Goal: Entertainment & Leisure: Browse casually

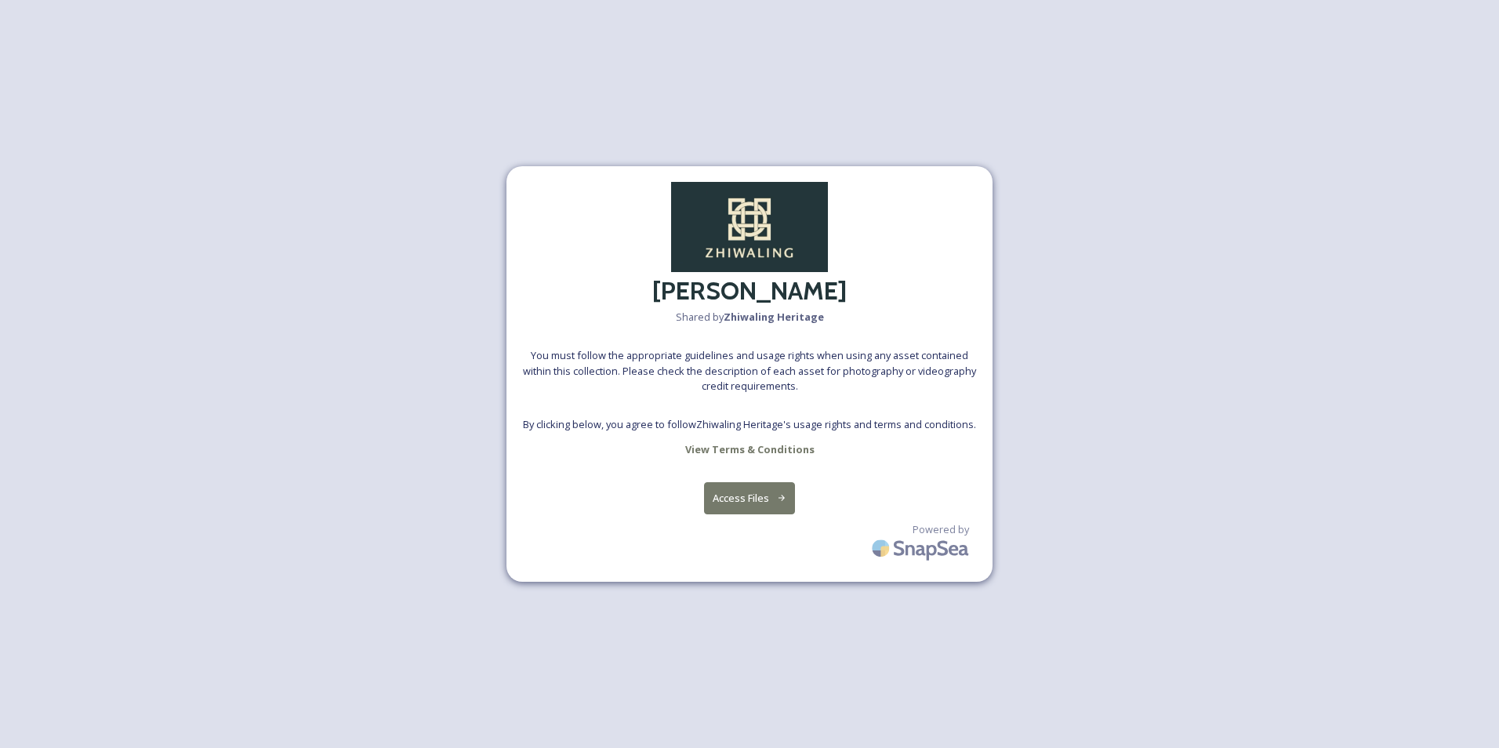
click at [723, 508] on button "Access Files" at bounding box center [750, 498] width 92 height 32
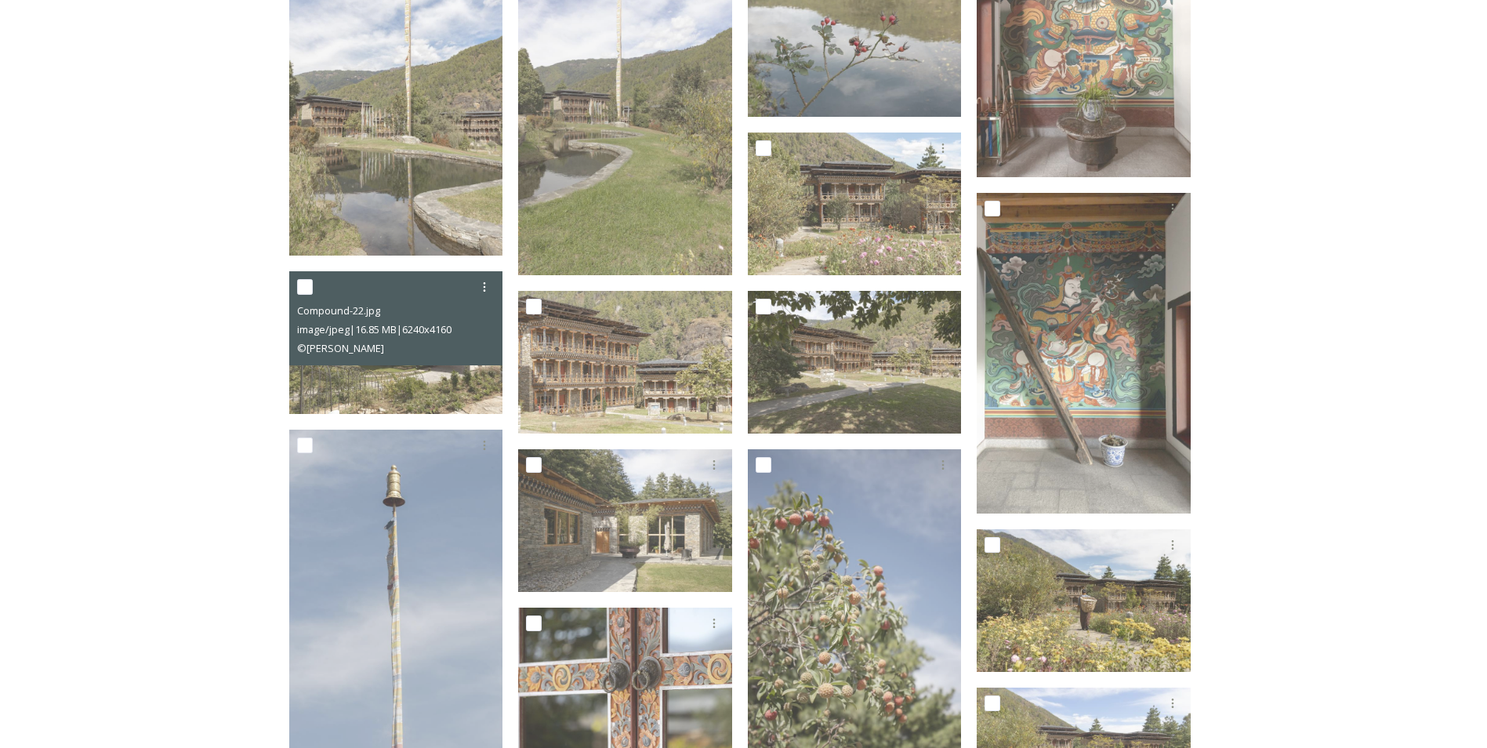
scroll to position [4795, 0]
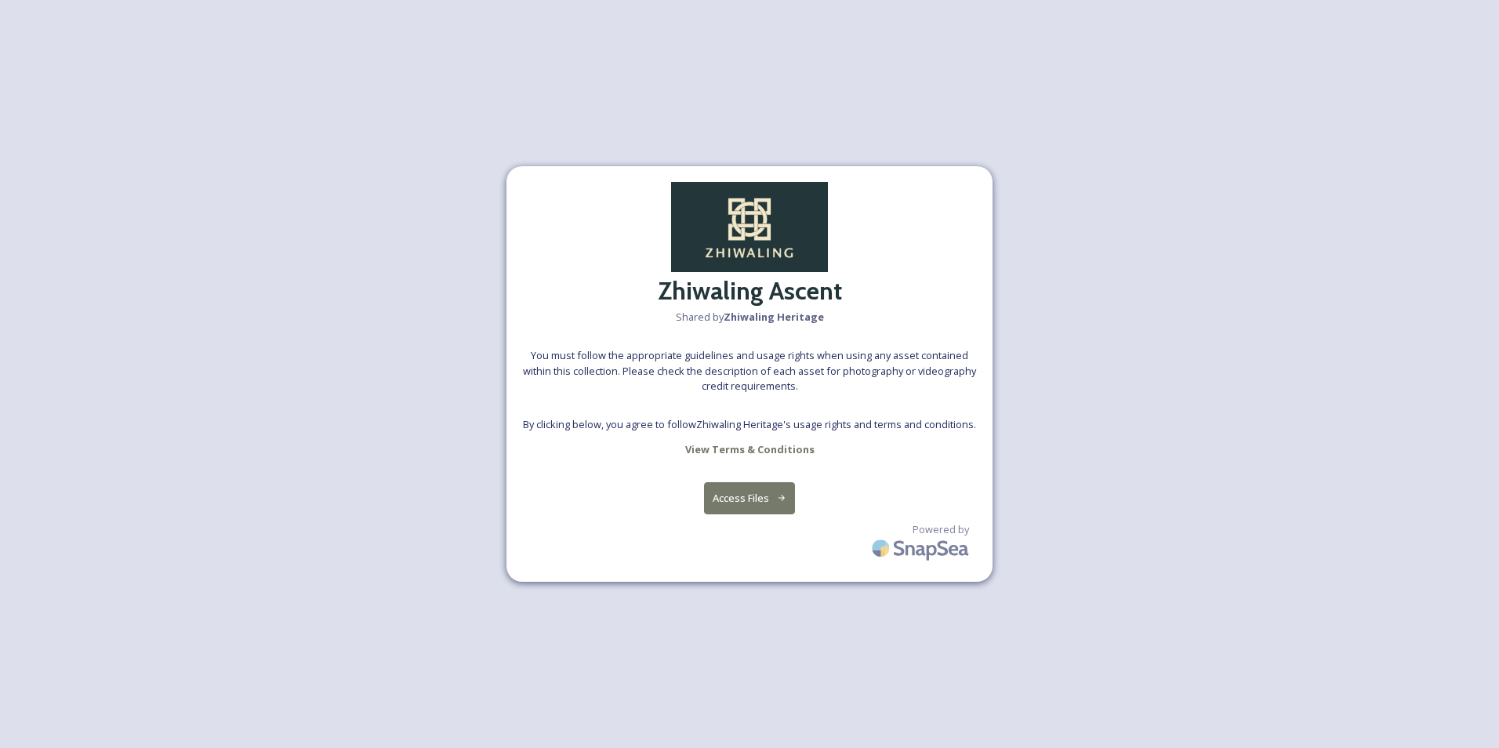
click at [786, 499] on icon at bounding box center [782, 498] width 10 height 10
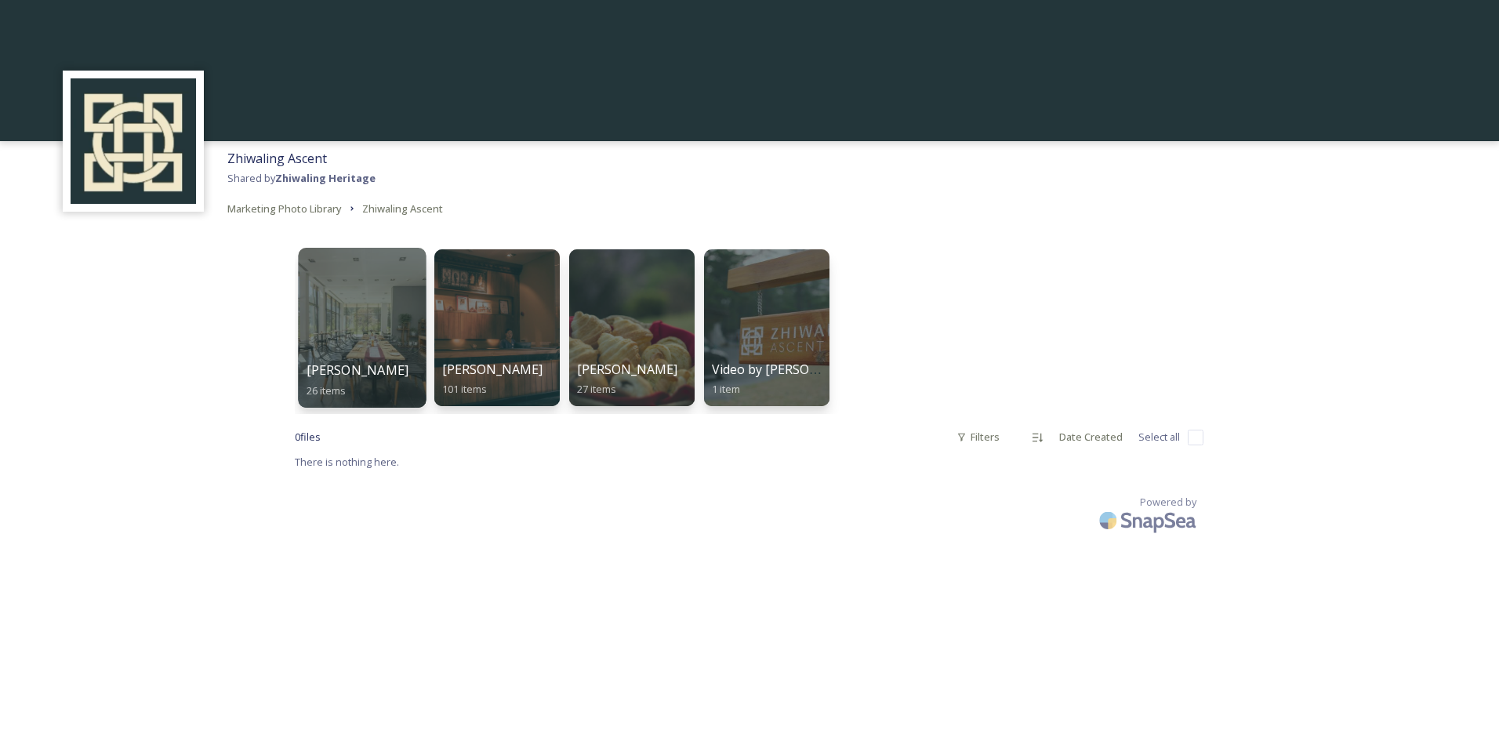
click at [367, 325] on div at bounding box center [362, 328] width 128 height 160
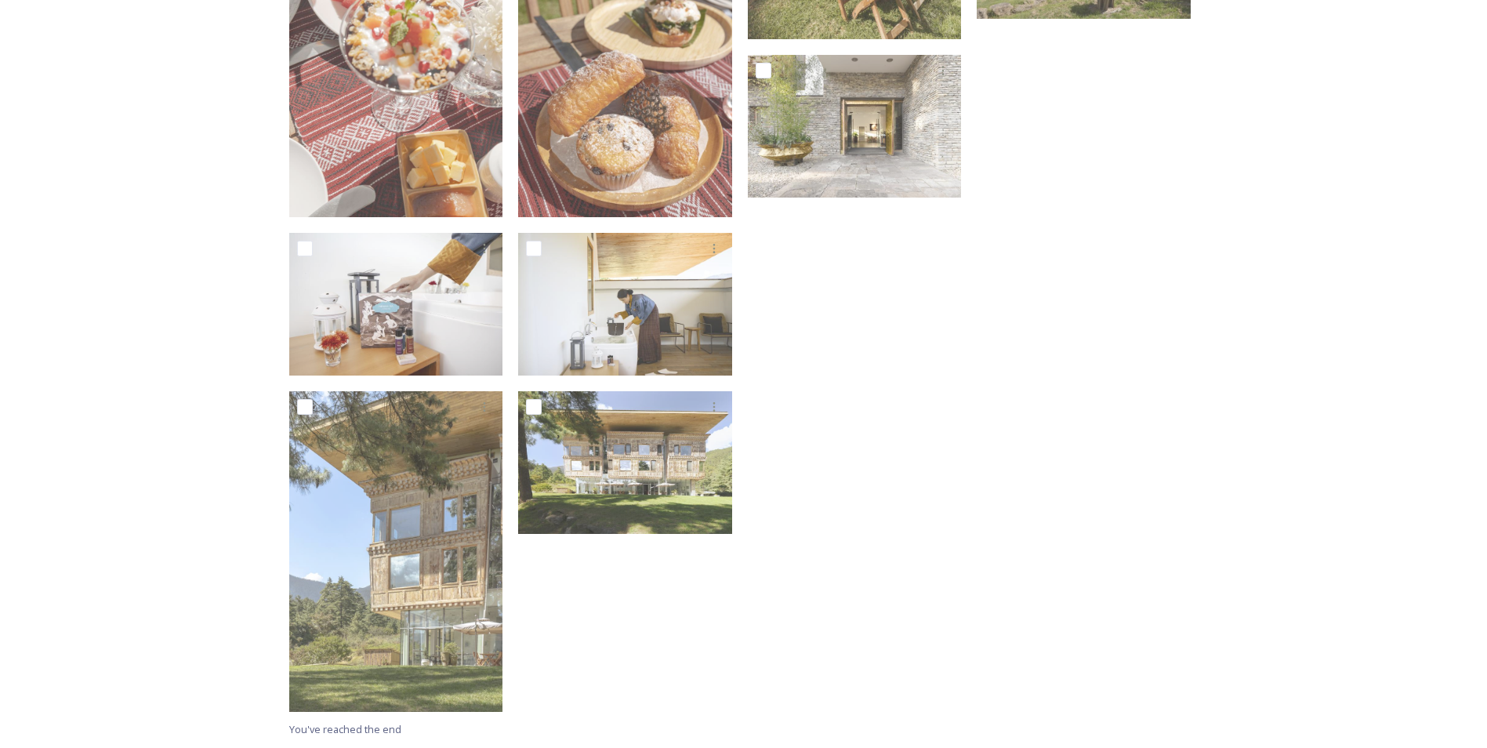
scroll to position [1041, 0]
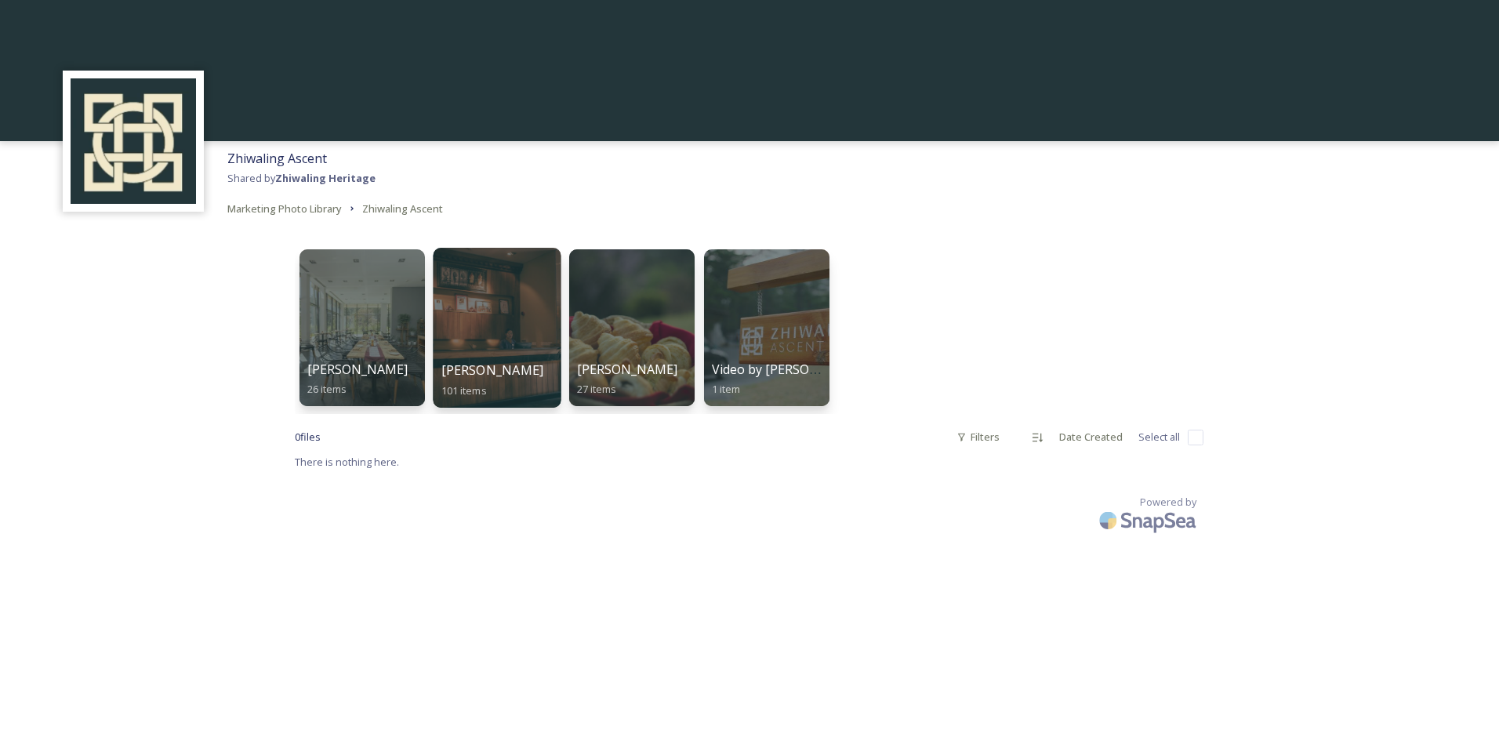
click at [507, 348] on div at bounding box center [497, 328] width 128 height 160
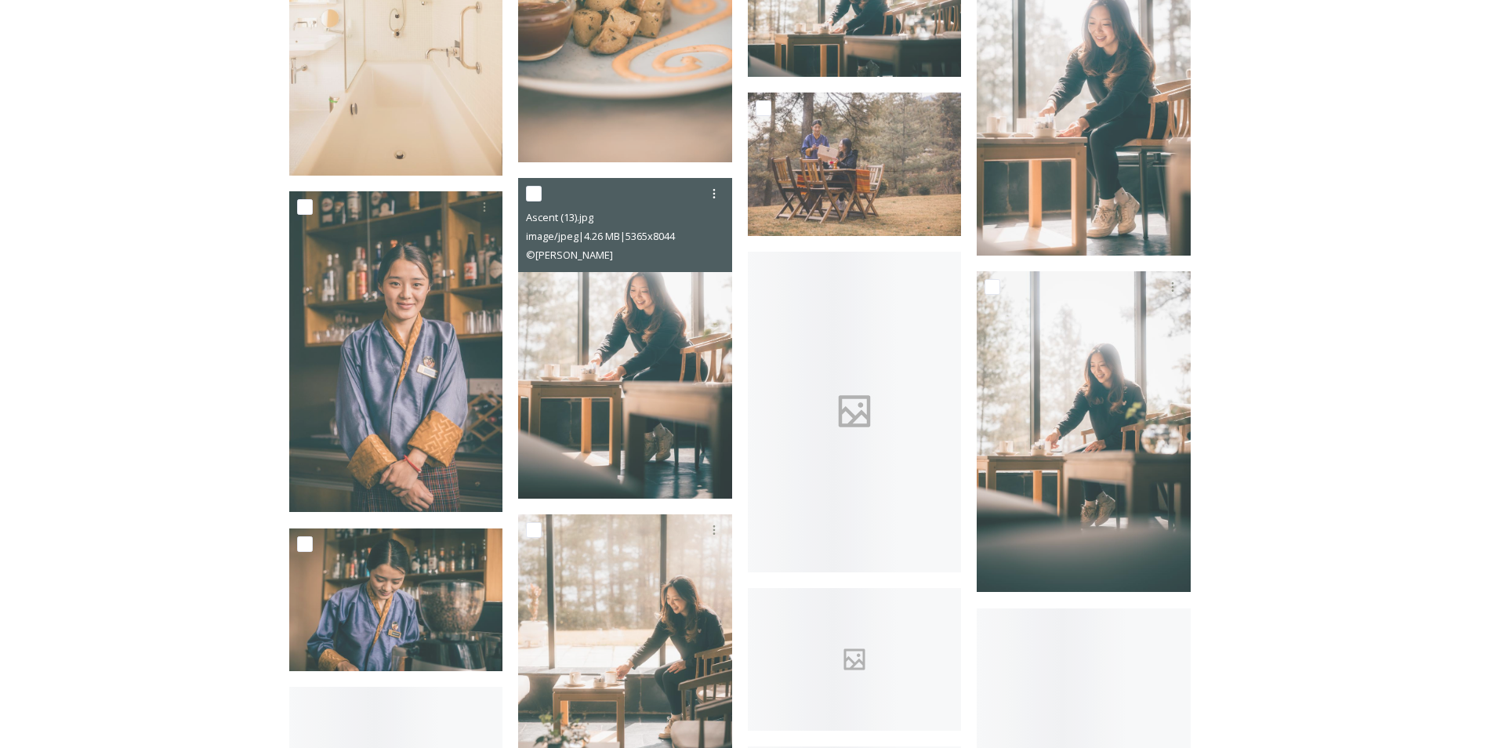
scroll to position [3630, 0]
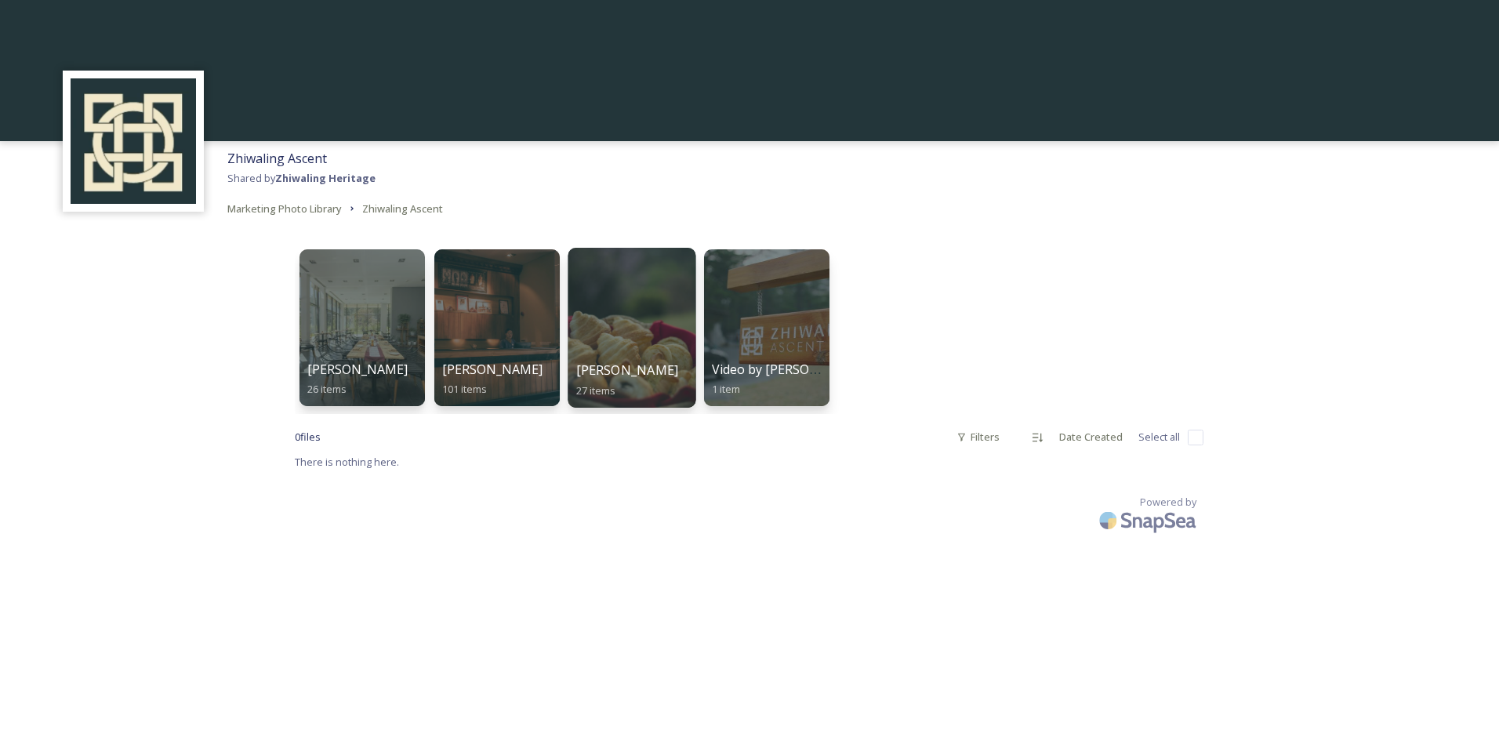
click at [632, 322] on div at bounding box center [632, 328] width 128 height 160
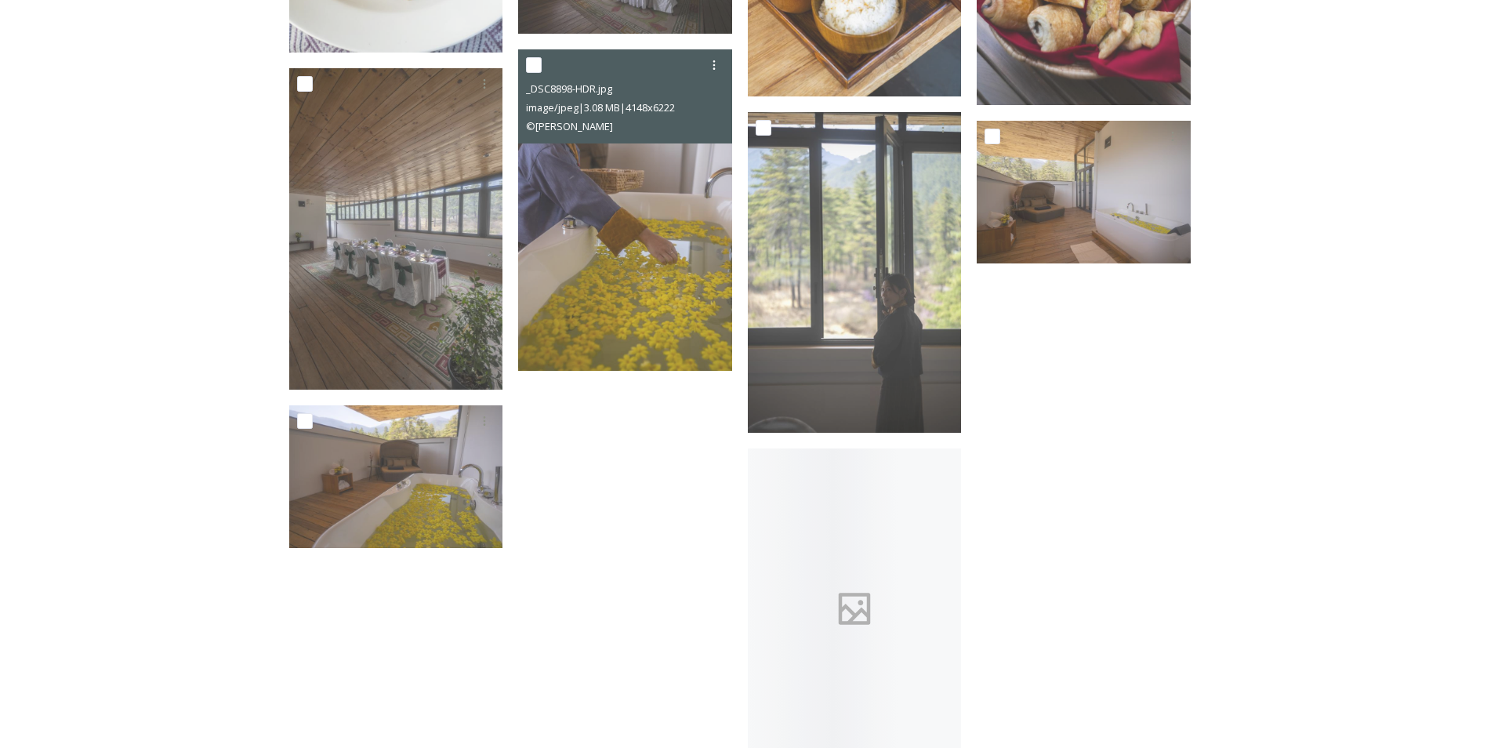
scroll to position [1725, 0]
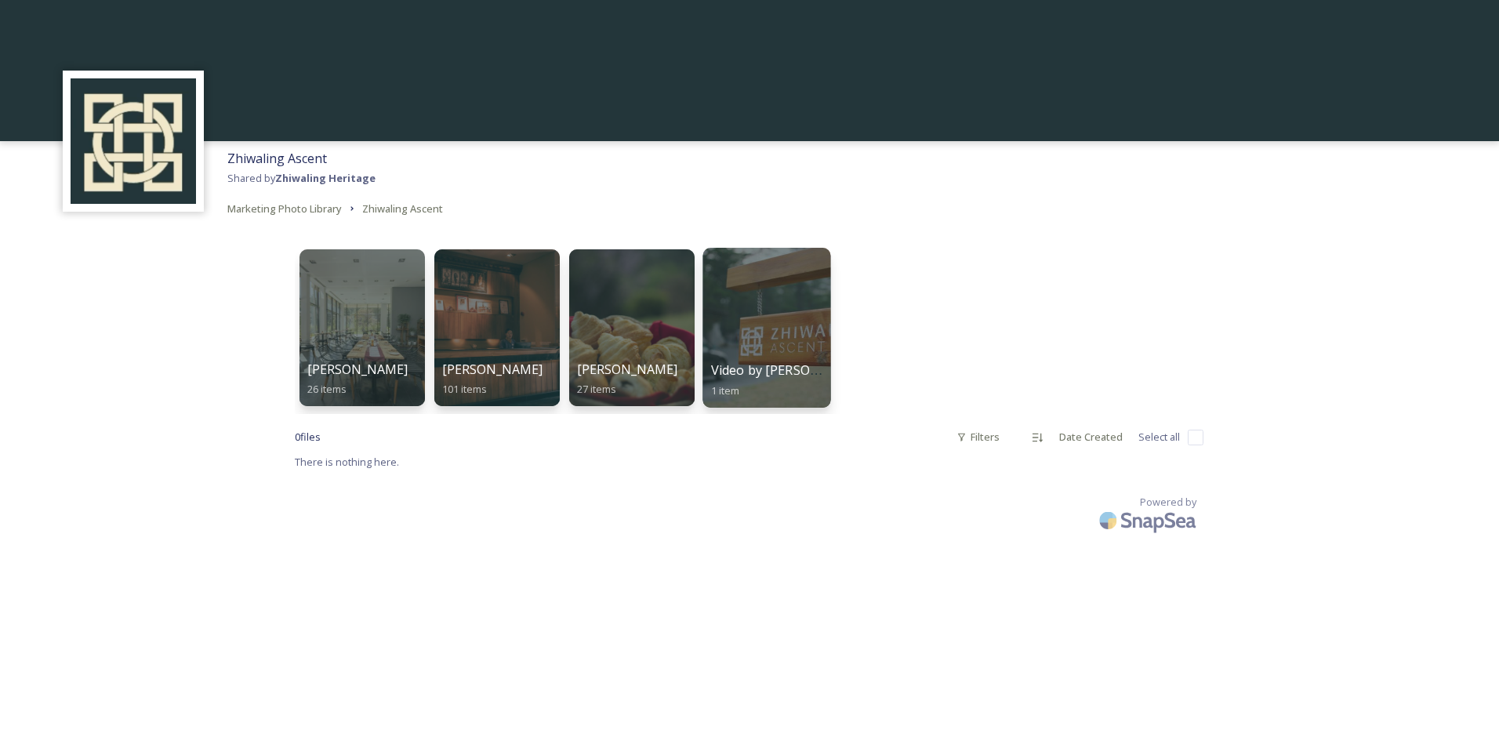
click at [789, 351] on div at bounding box center [767, 328] width 128 height 160
